Goal: Task Accomplishment & Management: Manage account settings

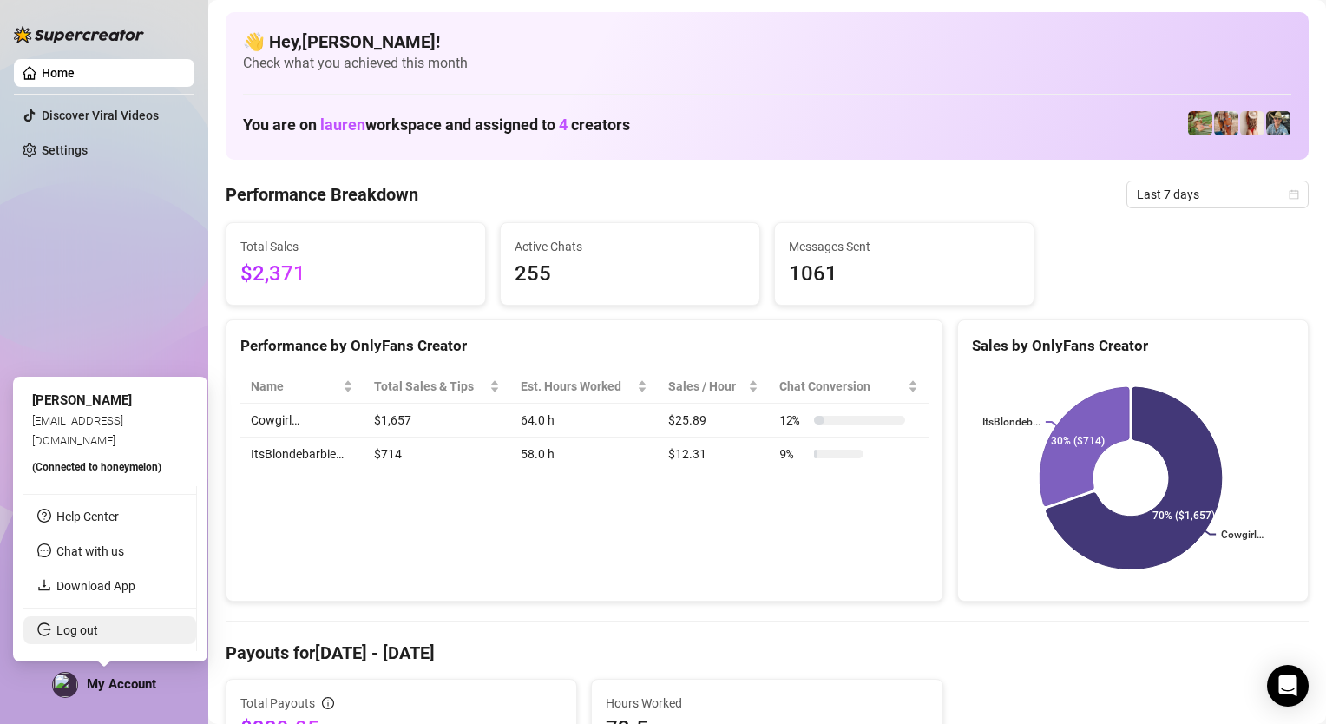
click at [90, 623] on link "Log out" at bounding box center [77, 630] width 42 height 14
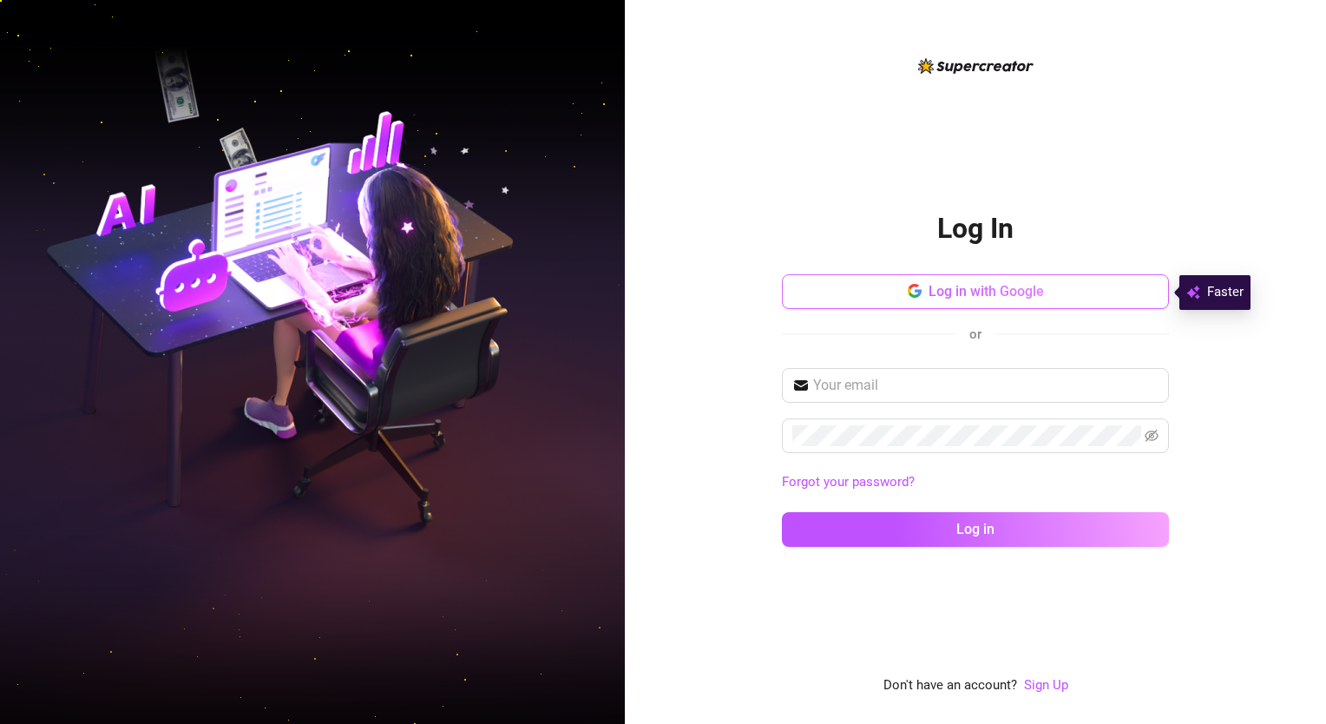
click at [845, 304] on button "Log in with Google" at bounding box center [975, 291] width 387 height 35
